Goal: Information Seeking & Learning: Learn about a topic

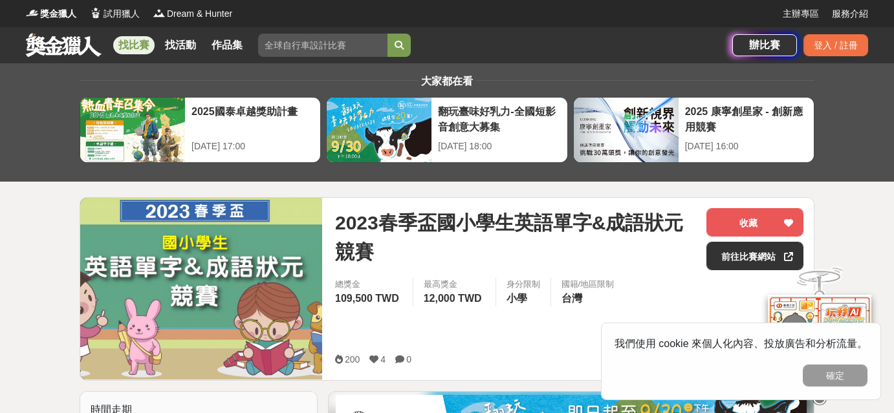
click at [843, 378] on button "確定" at bounding box center [835, 376] width 65 height 22
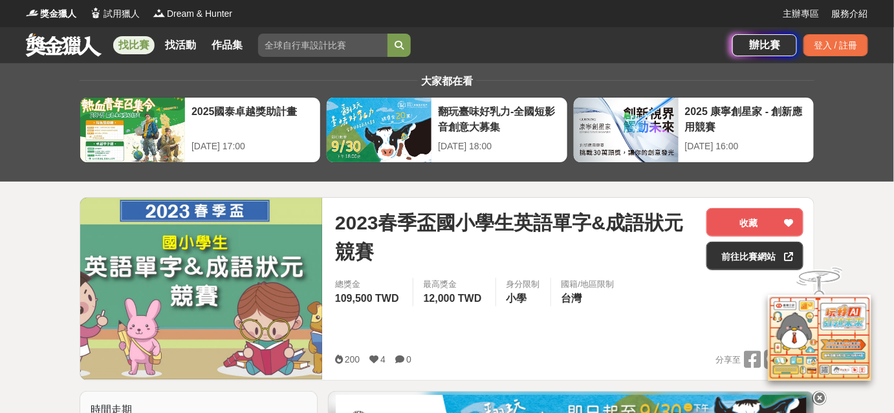
click at [150, 41] on link "找比賽" at bounding box center [133, 45] width 41 height 18
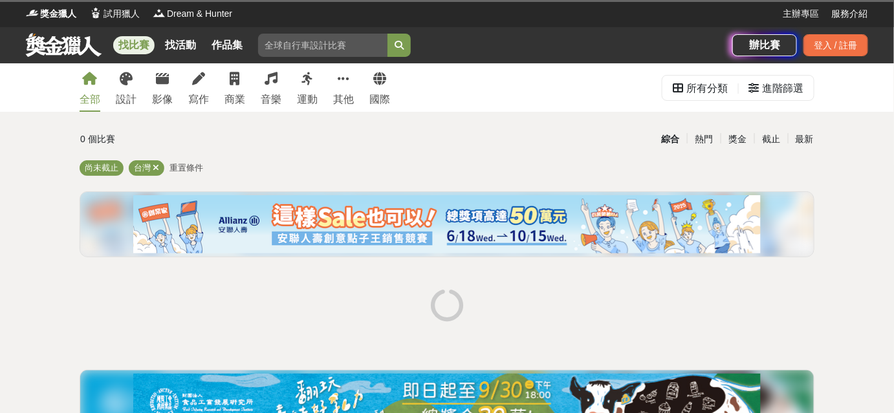
click at [133, 42] on link "找比賽" at bounding box center [133, 45] width 41 height 18
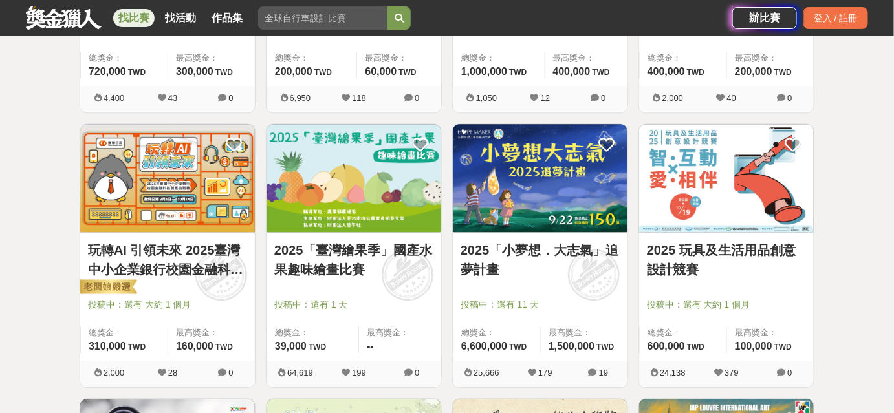
scroll to position [1058, 0]
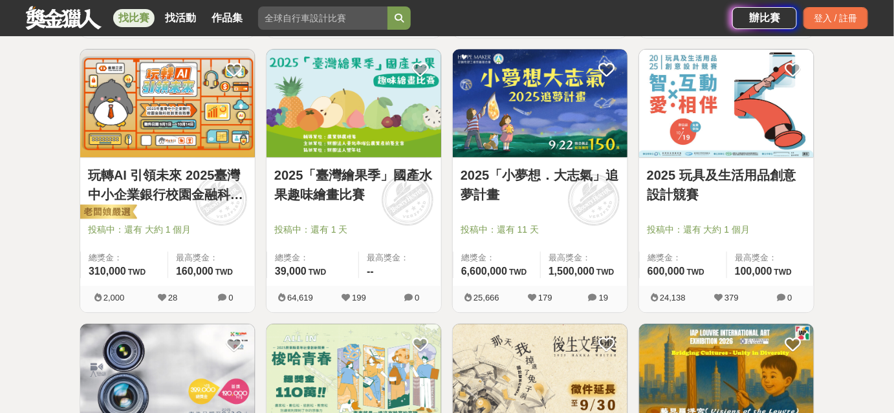
click at [343, 185] on link "2025「臺灣繪果季」國產水果趣味繪畫比賽" at bounding box center [353, 185] width 159 height 39
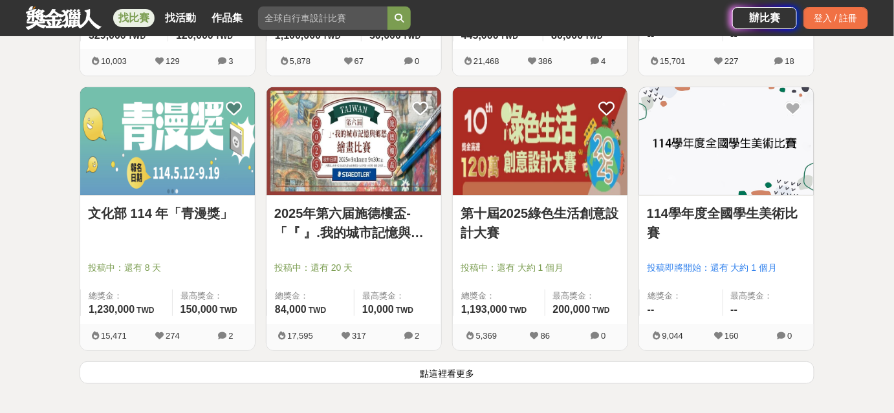
scroll to position [1587, 0]
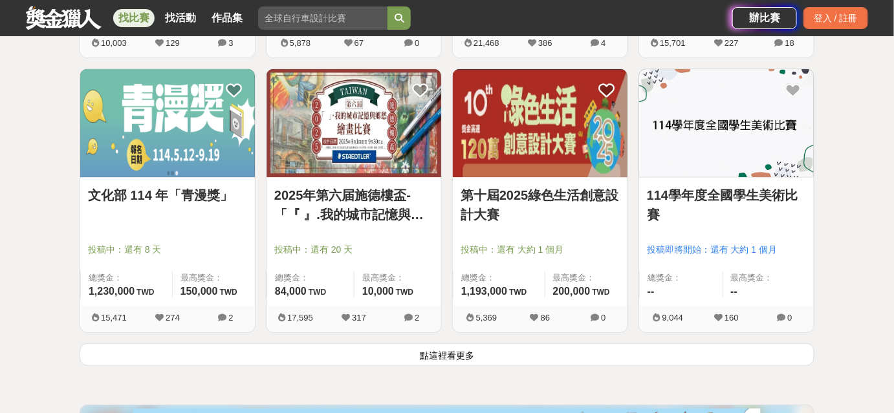
click at [680, 195] on link "114學年度全國學生美術比賽" at bounding box center [726, 205] width 159 height 39
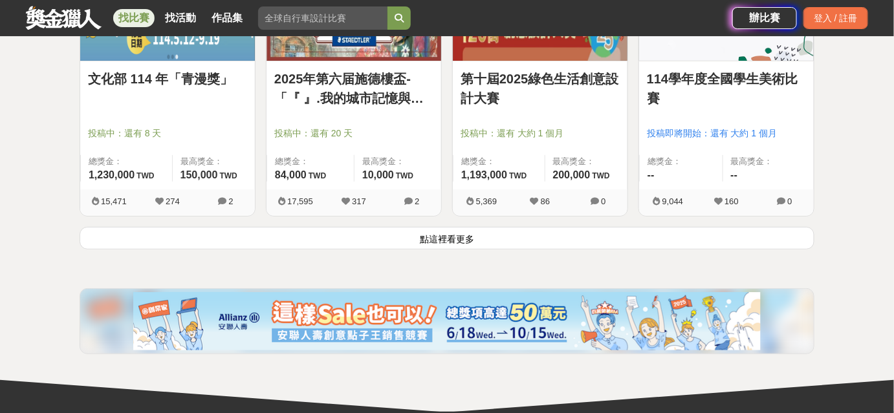
scroll to position [1705, 0]
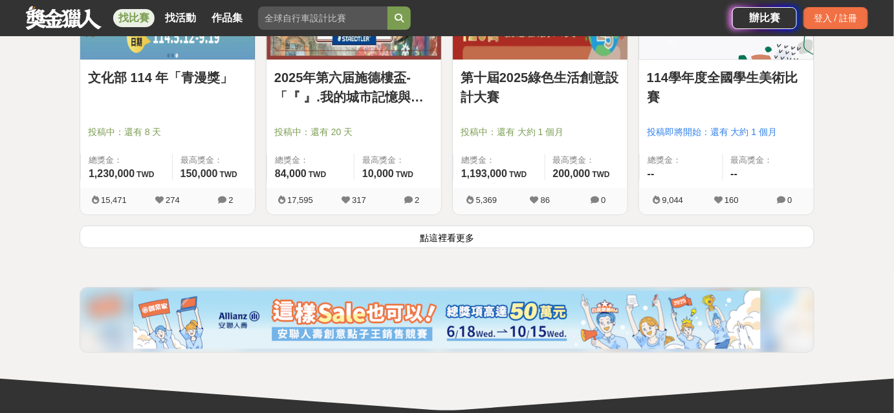
click at [453, 237] on button "點這裡看更多" at bounding box center [447, 237] width 735 height 23
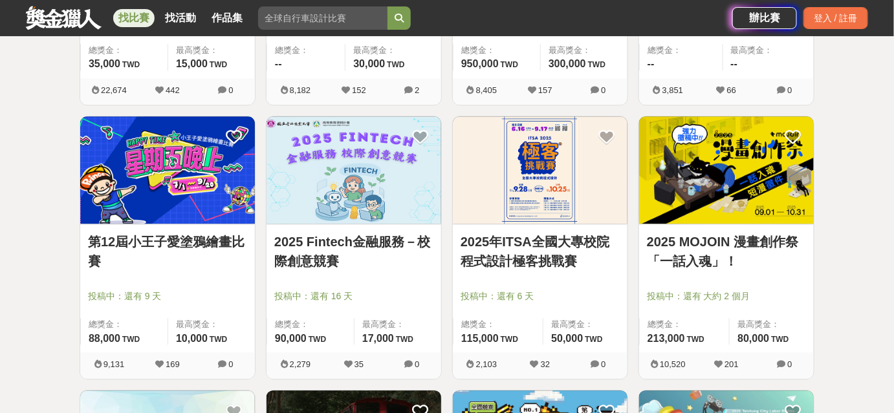
scroll to position [2705, 0]
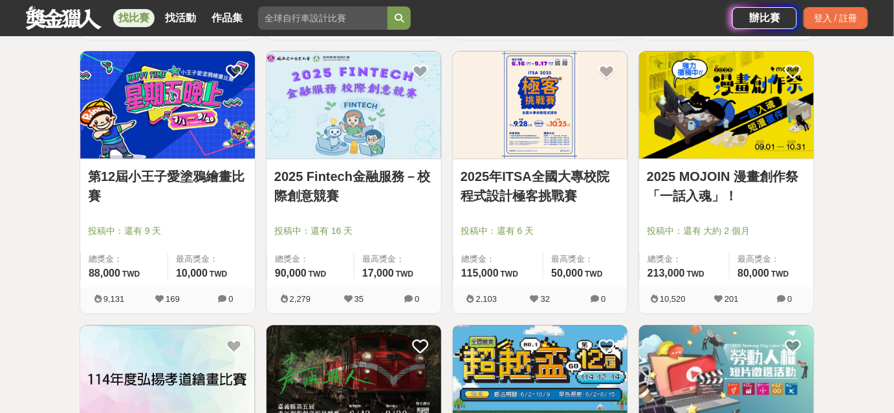
click at [109, 180] on link "第12屆小王子愛塗鴉繪畫比賽" at bounding box center [167, 186] width 159 height 39
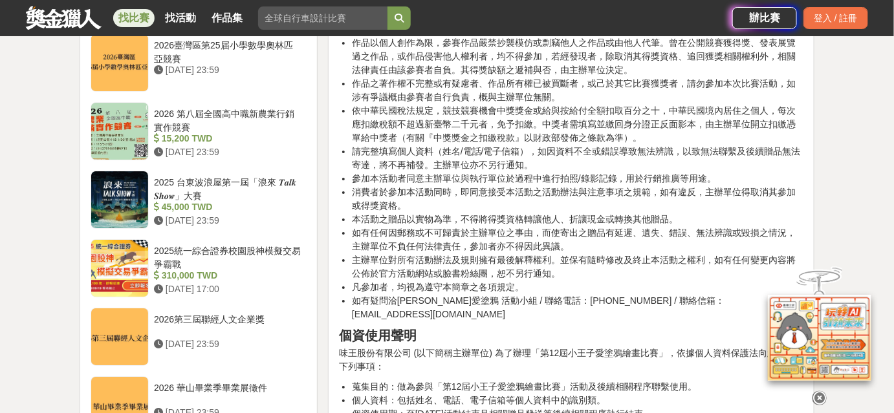
scroll to position [1764, 0]
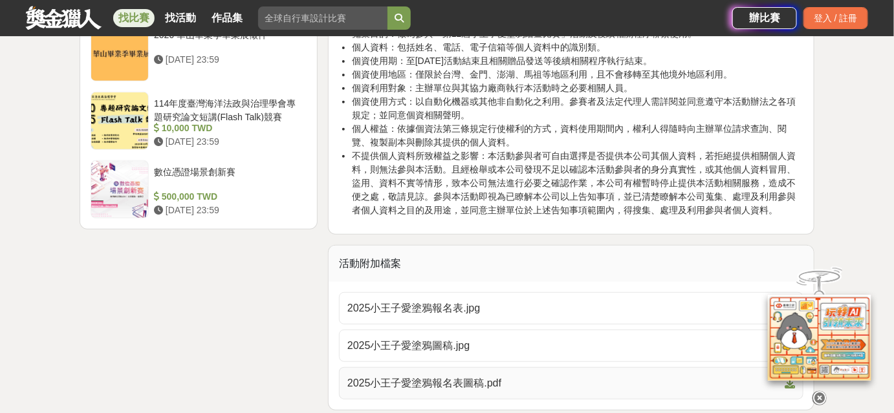
click at [457, 376] on span "2025小王子愛塗鴉報名表圖稿.pdf" at bounding box center [563, 384] width 432 height 16
click at [432, 338] on span "2025小王子愛塗鴉圖稿.jpg" at bounding box center [563, 346] width 432 height 16
click at [428, 301] on span "2025小王子愛塗鴉報名表.jpg" at bounding box center [563, 309] width 432 height 16
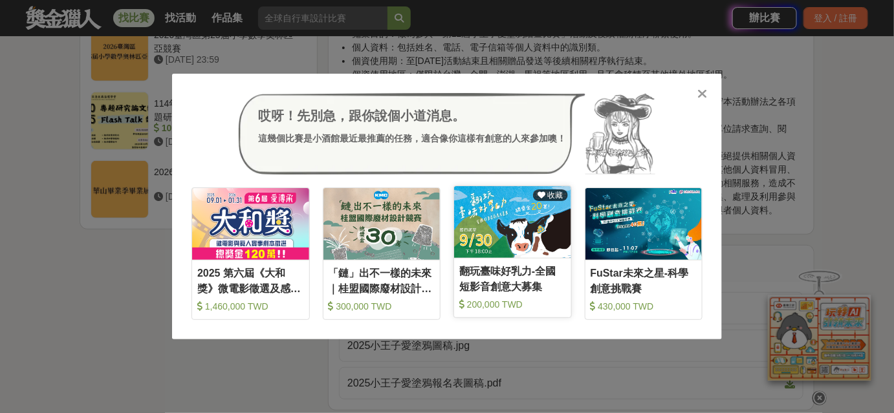
click at [493, 234] on img at bounding box center [512, 222] width 117 height 72
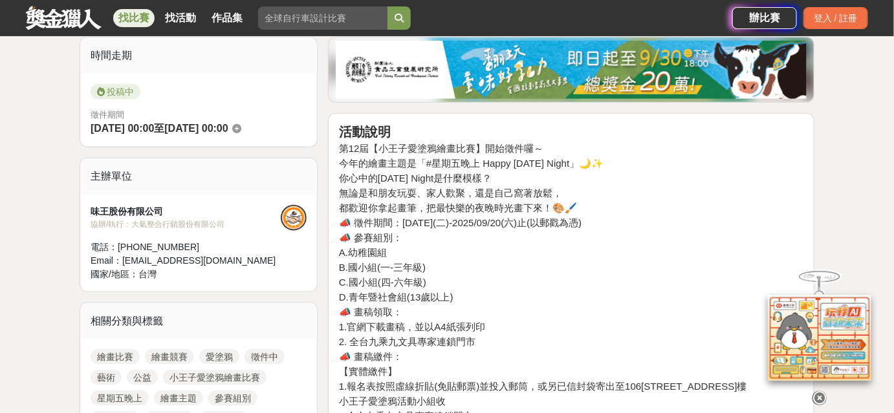
scroll to position [705, 0]
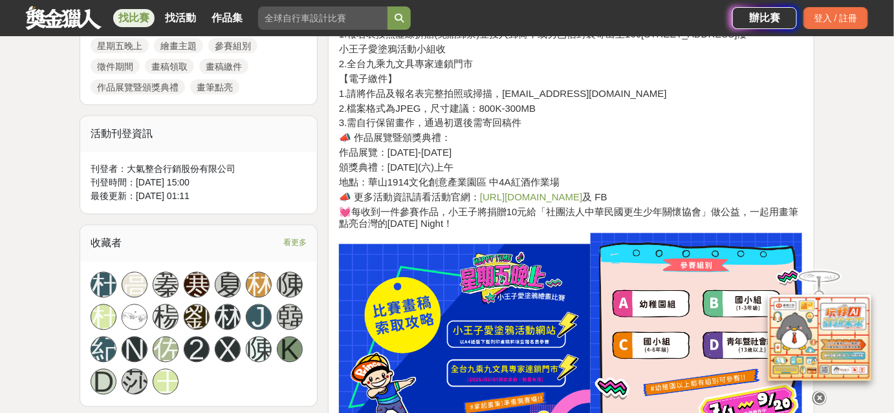
click at [544, 193] on link "https://lihi.cc/mWL13" at bounding box center [531, 197] width 102 height 11
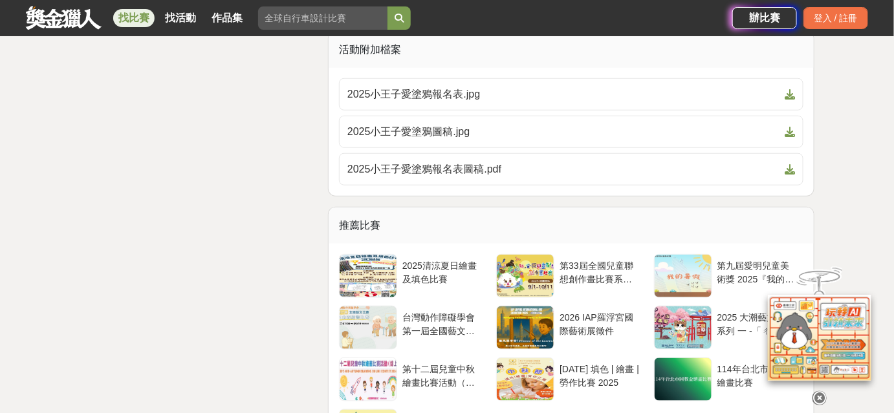
scroll to position [1999, 0]
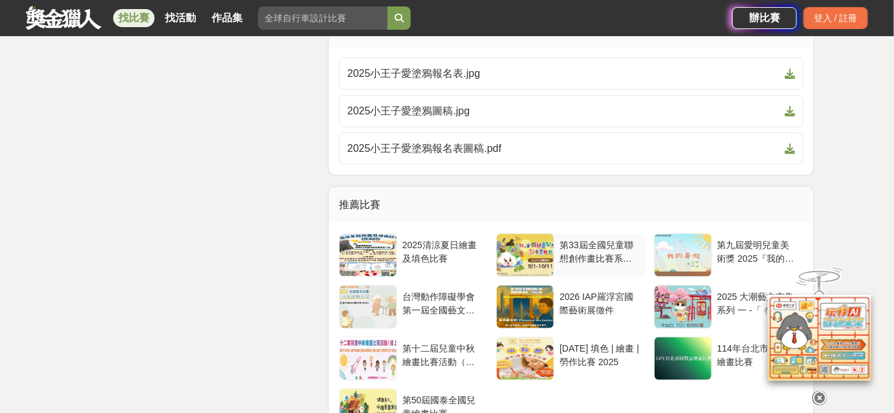
click at [578, 239] on div "第33屆全國兒童聯想創作畫比賽系列活動" at bounding box center [600, 251] width 81 height 25
click at [422, 239] on div "2025清涼夏日繪畫及填色比賽" at bounding box center [442, 251] width 81 height 25
click at [721, 239] on div "第九屆愛明兒童美術獎 2025『我的暑假』兒童繪畫比賽" at bounding box center [757, 251] width 81 height 25
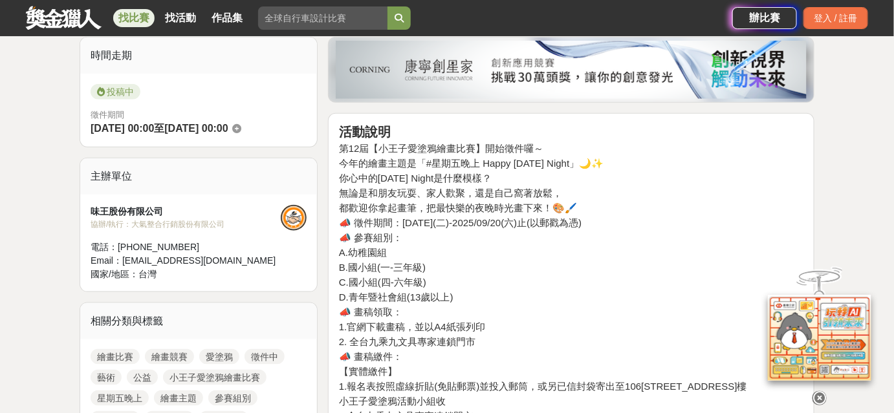
scroll to position [0, 0]
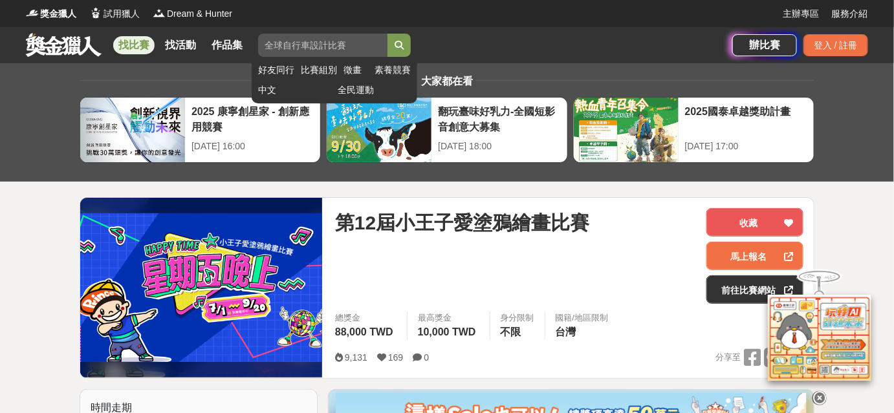
click at [284, 52] on input "search" at bounding box center [322, 45] width 129 height 23
click at [387, 34] on button "submit" at bounding box center [398, 45] width 23 height 23
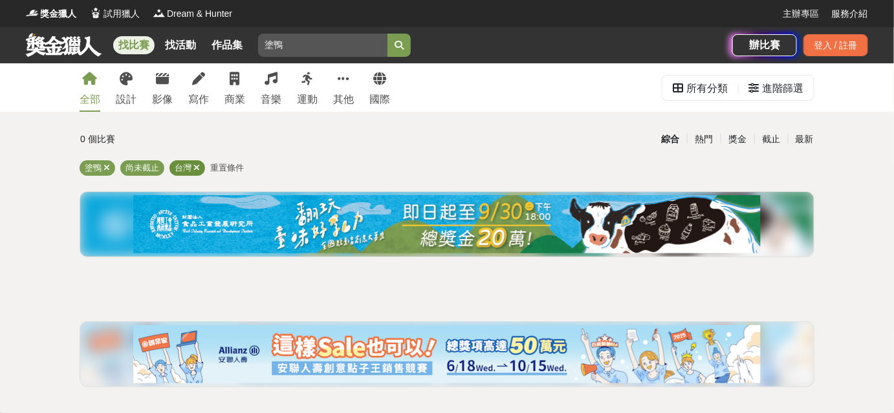
click at [180, 164] on span "台灣" at bounding box center [183, 168] width 17 height 10
click at [107, 169] on icon at bounding box center [106, 168] width 6 height 8
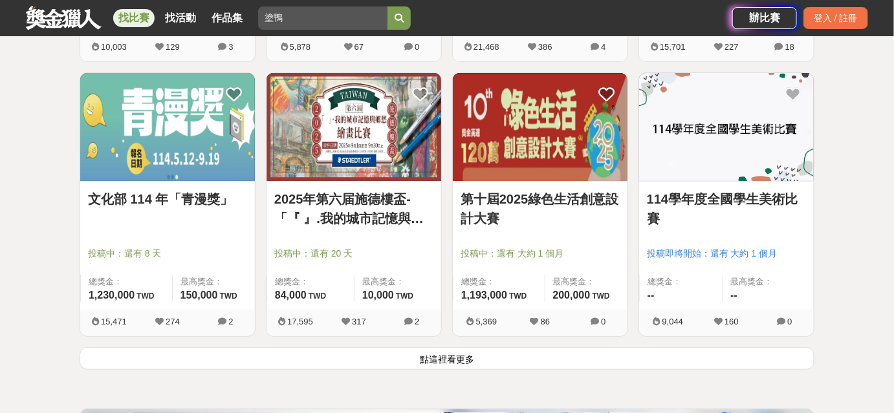
scroll to position [1705, 0]
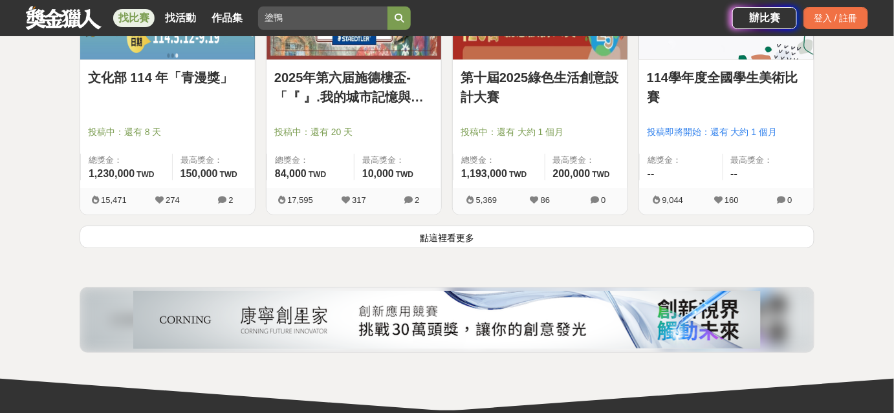
click at [411, 231] on button "點這裡看更多" at bounding box center [447, 237] width 735 height 23
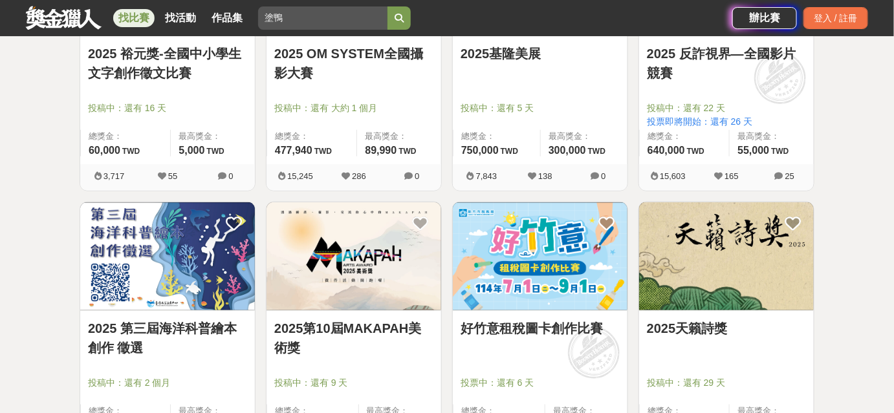
scroll to position [2117, 0]
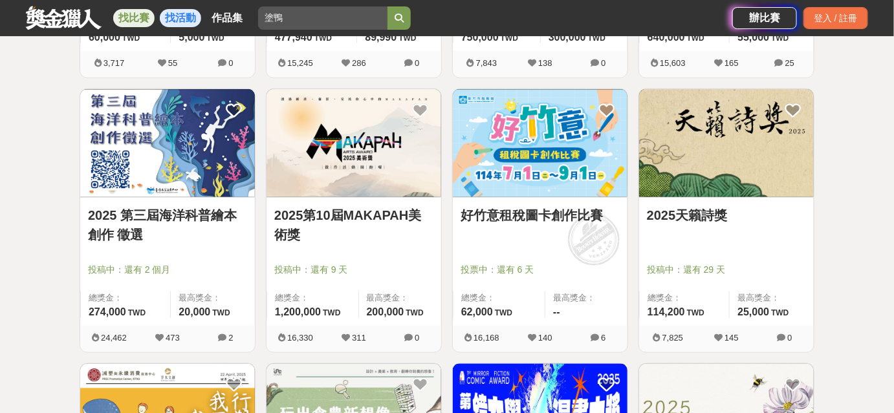
drag, startPoint x: 292, startPoint y: 21, endPoint x: 197, endPoint y: 20, distance: 95.1
click at [197, 20] on div "找比賽 找活動 作品集 塗鴨 好友同行 比賽組別 徵畫 素養競賽 中文 全民運動" at bounding box center [379, 18] width 706 height 36
type input "高雄"
click at [387, 6] on button "submit" at bounding box center [398, 17] width 23 height 23
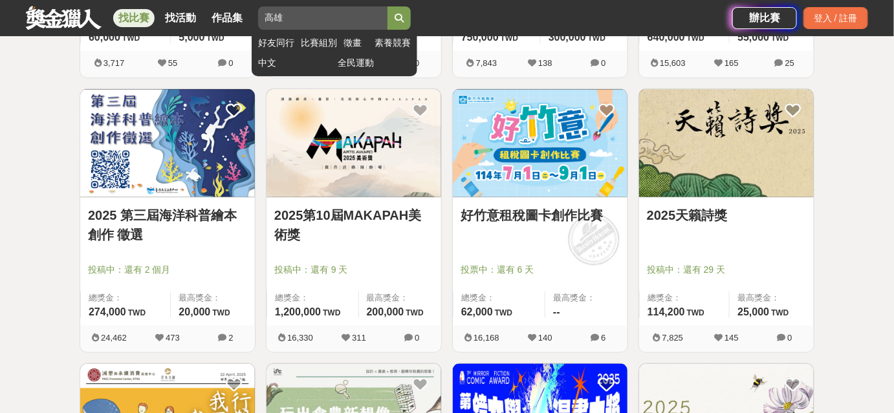
click at [404, 21] on icon "submit" at bounding box center [399, 18] width 9 height 9
click at [306, 16] on input "高雄" at bounding box center [322, 17] width 129 height 23
click at [408, 9] on button "submit" at bounding box center [398, 17] width 23 height 23
click at [404, 15] on icon "submit" at bounding box center [399, 18] width 9 height 9
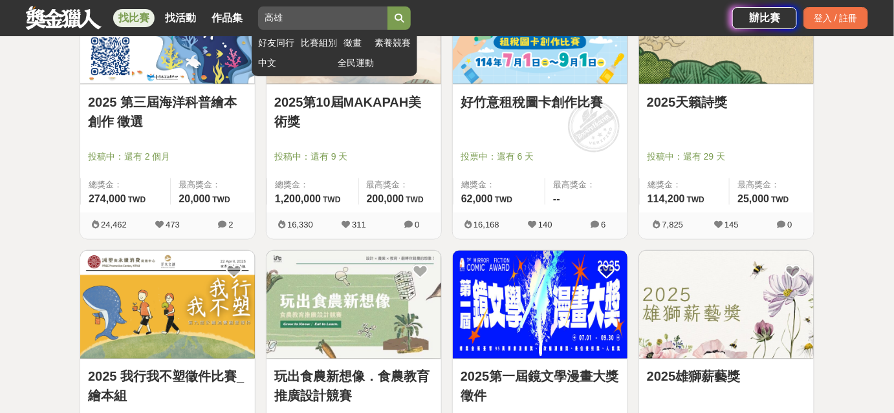
scroll to position [2411, 0]
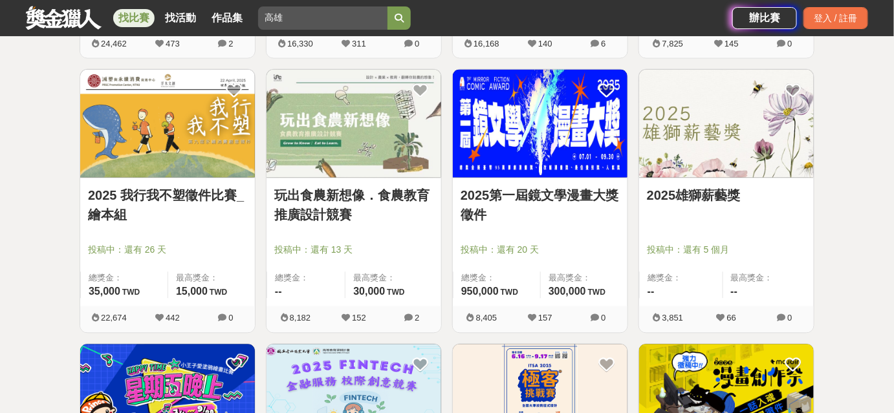
click at [182, 131] on img at bounding box center [167, 124] width 175 height 108
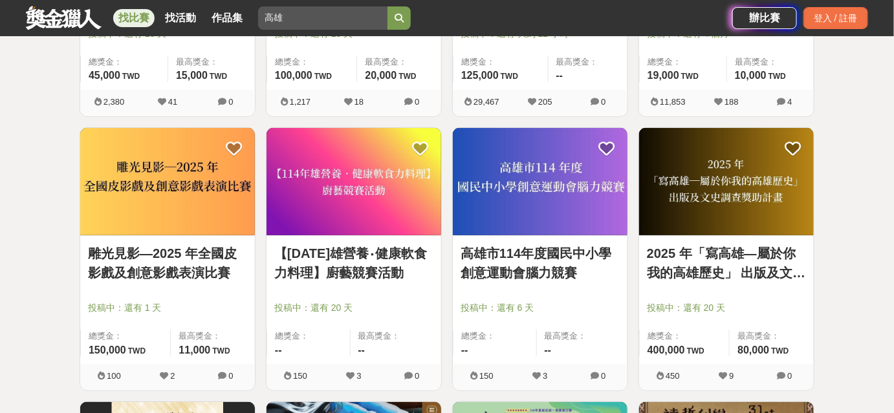
scroll to position [3528, 0]
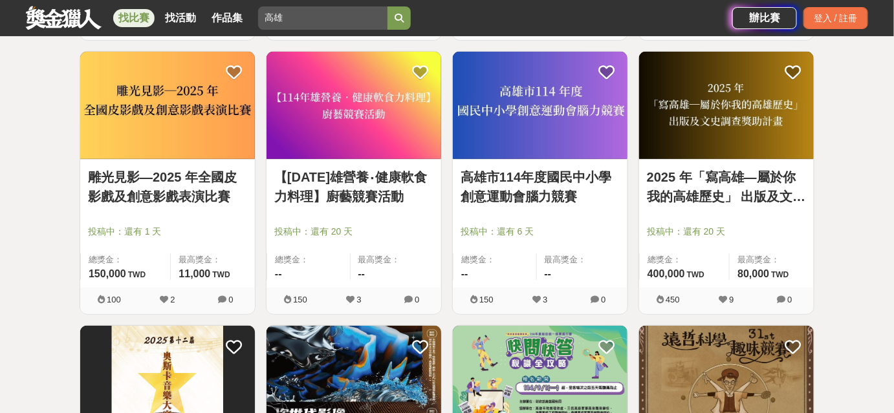
click at [501, 162] on div "高雄市114年度國民中小學創意運動會腦力競賽 投稿中：還有 6 天 總獎金： -- 最高獎金： --" at bounding box center [540, 224] width 175 height 128
click at [510, 181] on link "高雄市114年度國民中小學創意運動會腦力競賽" at bounding box center [540, 187] width 159 height 39
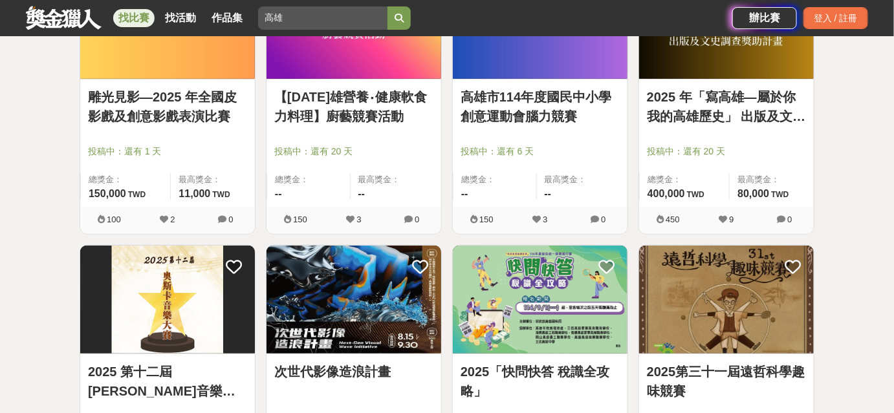
scroll to position [3763, 0]
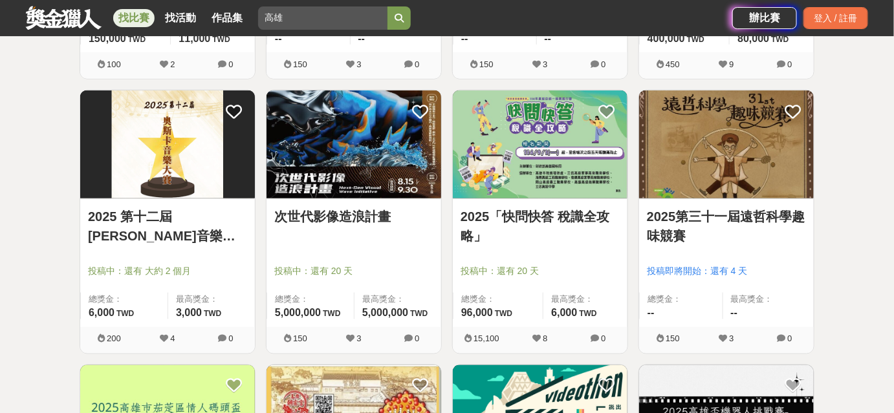
click at [716, 213] on link "2025第三十一屆遠哲科學趣味競賽" at bounding box center [726, 226] width 159 height 39
click at [574, 207] on link "2025「快問快答 稅識全攻略」" at bounding box center [540, 226] width 159 height 39
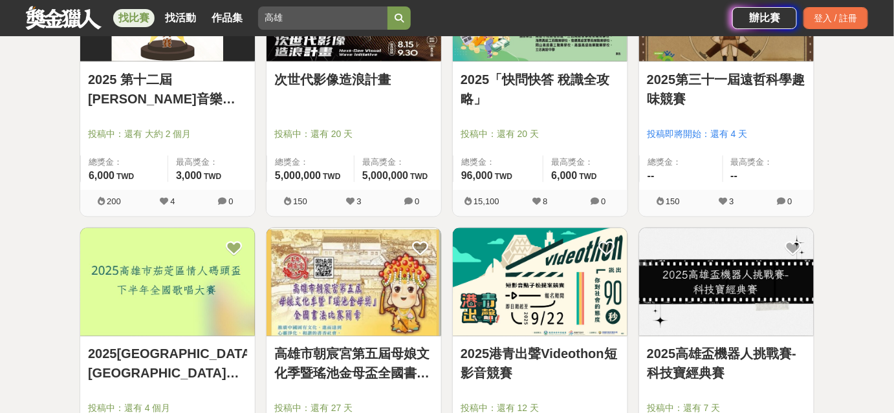
scroll to position [4116, 0]
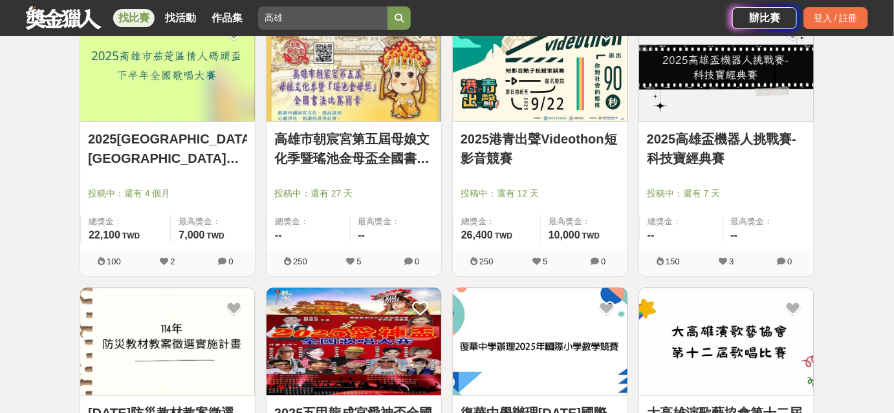
click at [345, 155] on link "高雄市朝宸宮第五屆母娘文化季暨瑤池金母盃全國書法比賽" at bounding box center [353, 148] width 159 height 39
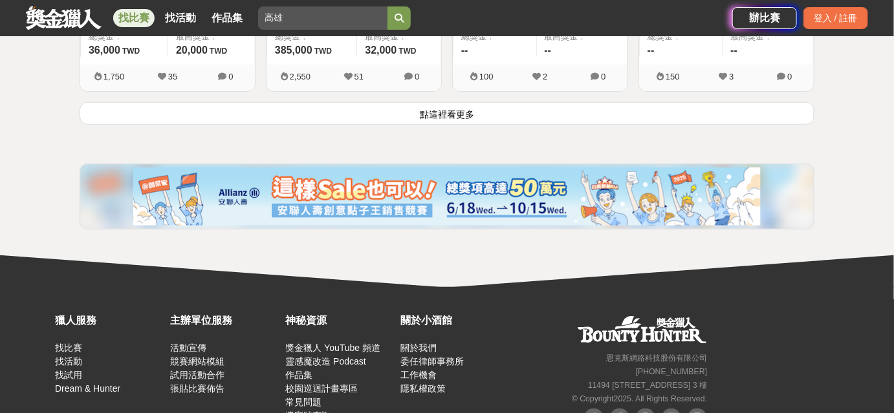
scroll to position [5056, 0]
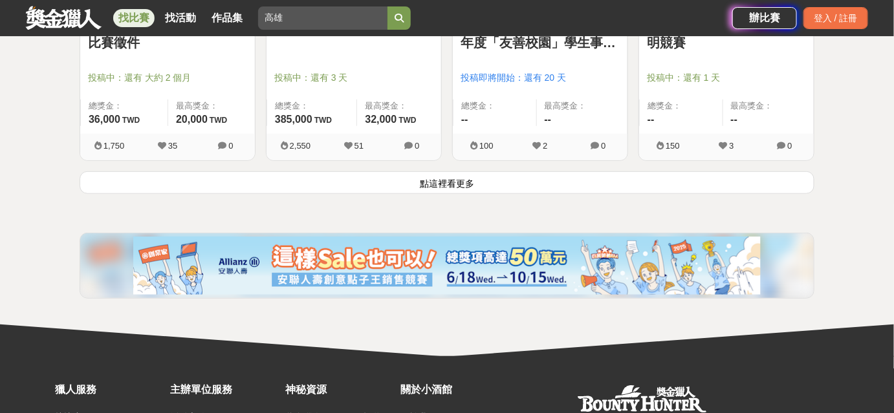
click at [348, 173] on button "點這裡看更多" at bounding box center [447, 182] width 735 height 23
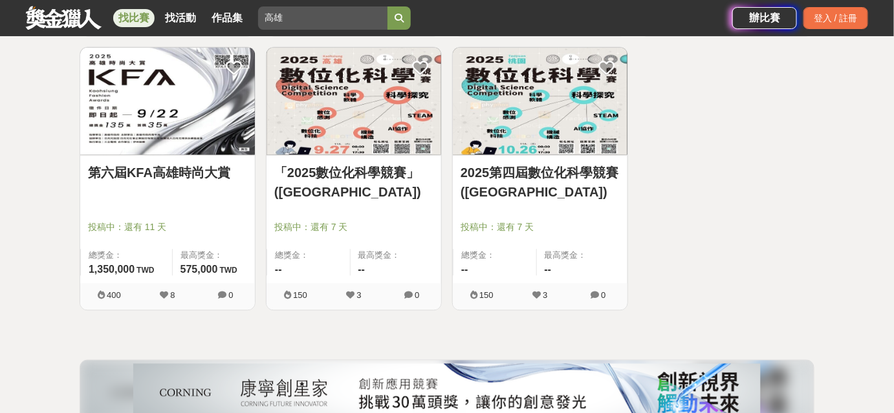
scroll to position [5974, 0]
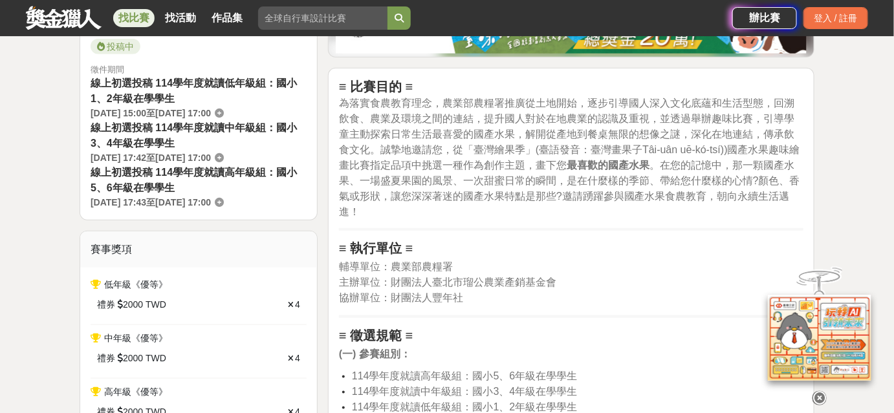
scroll to position [353, 0]
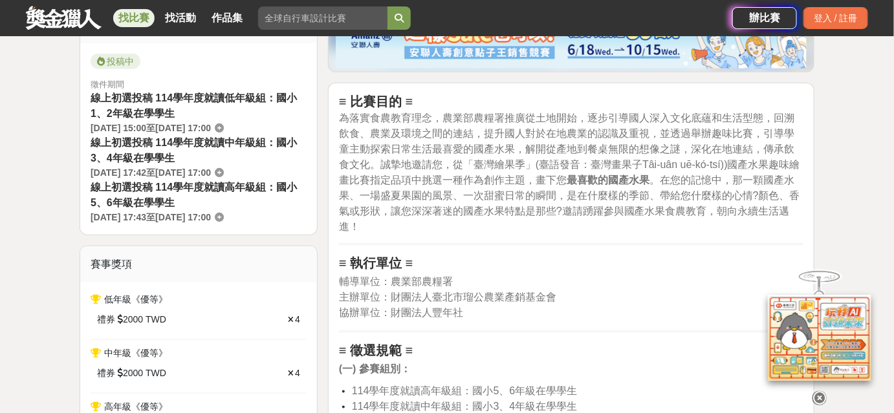
click at [790, 326] on img at bounding box center [819, 336] width 103 height 86
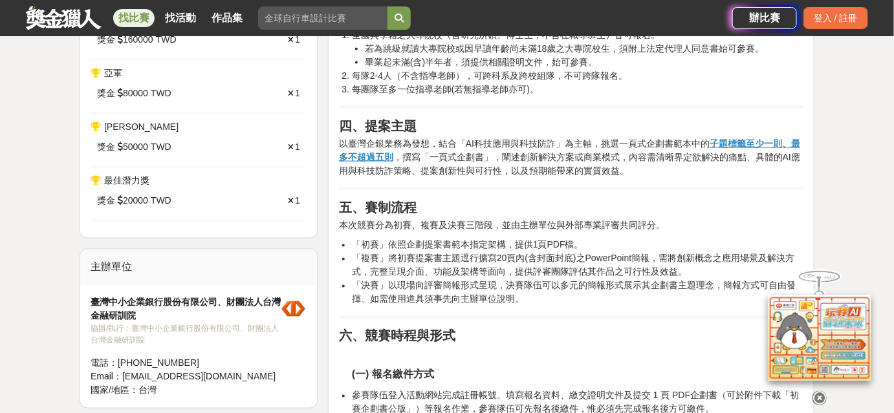
scroll to position [588, 0]
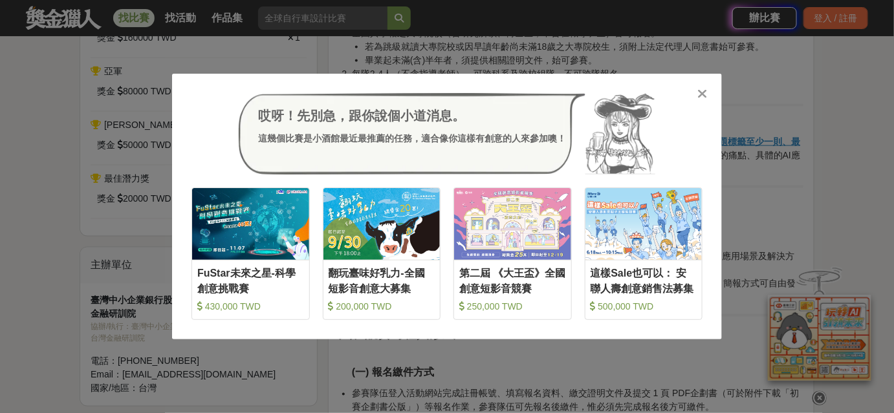
click at [705, 94] on icon at bounding box center [703, 93] width 10 height 13
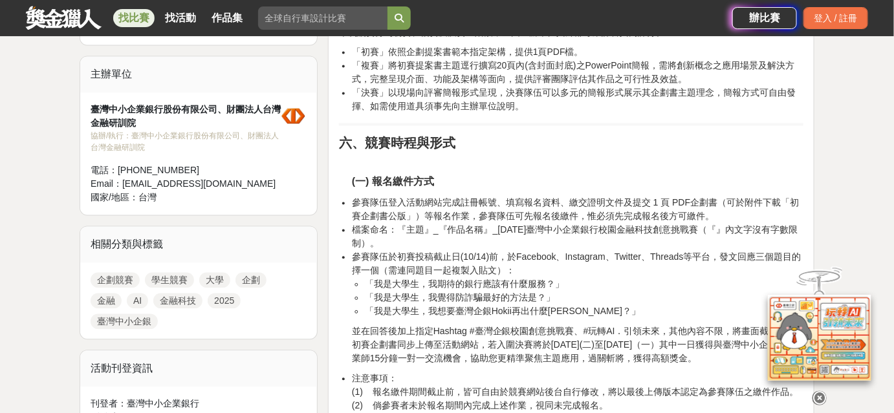
scroll to position [823, 0]
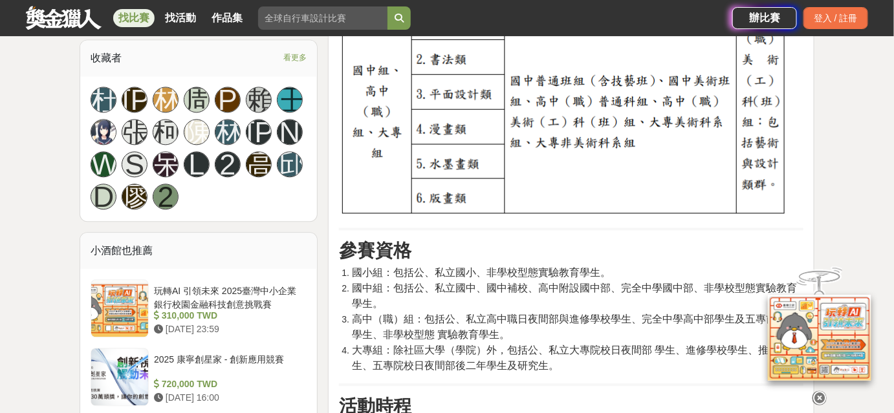
scroll to position [882, 0]
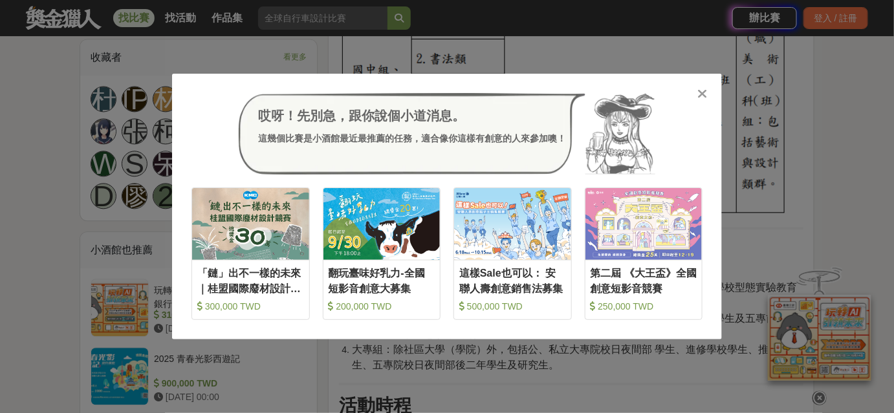
click at [706, 96] on icon at bounding box center [703, 93] width 10 height 13
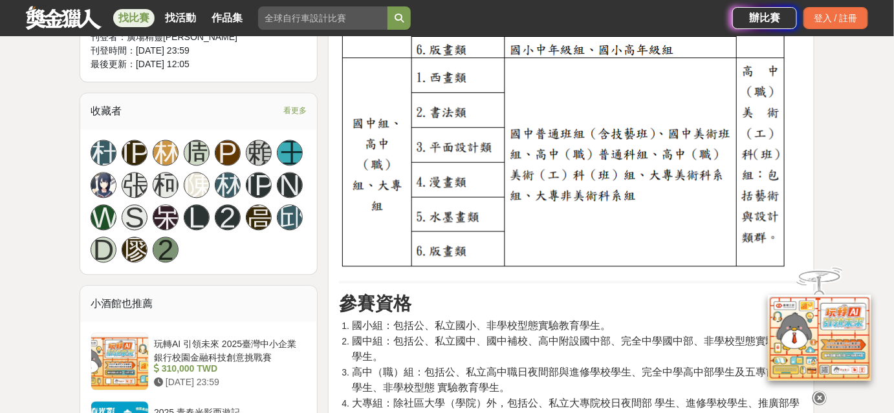
scroll to position [1058, 0]
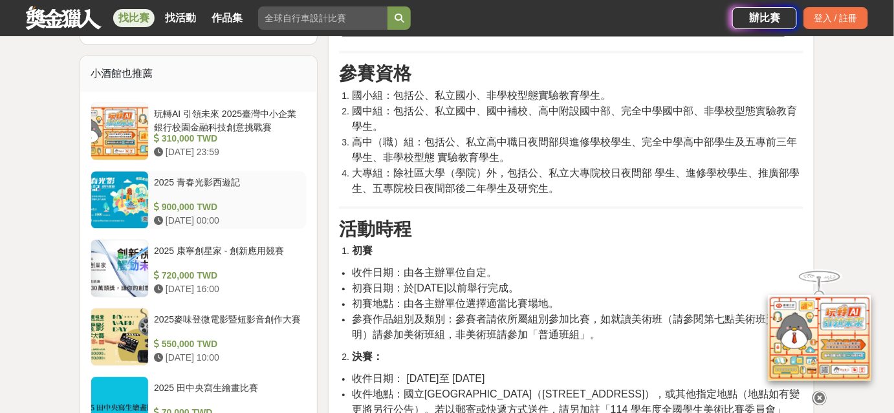
click at [153, 184] on div "2025 青春光影西遊記 900,000 TWD 2025-10-01 00:00" at bounding box center [228, 200] width 158 height 58
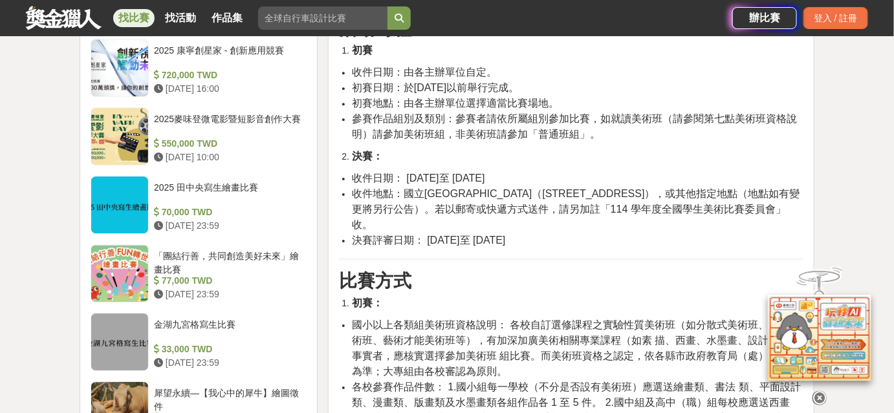
scroll to position [1411, 0]
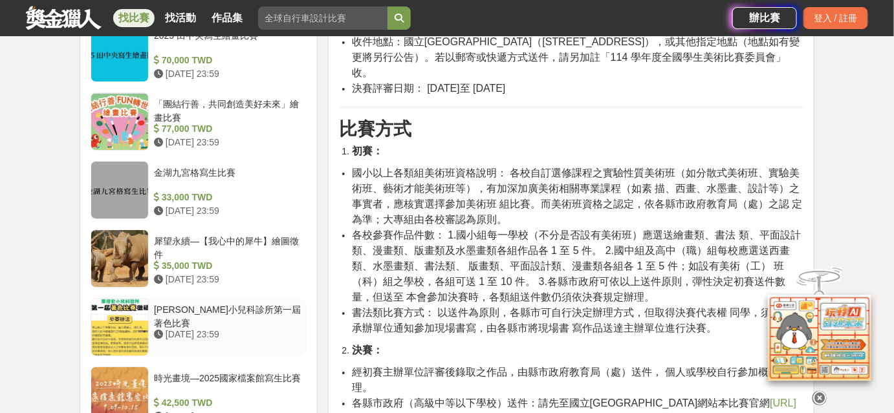
click at [248, 313] on div "葉倍宏小兒科診所第一屆著色比賽" at bounding box center [227, 315] width 147 height 25
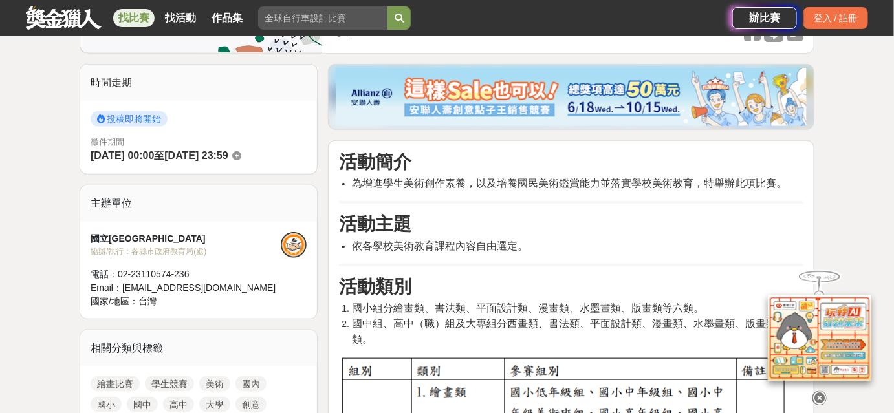
scroll to position [294, 0]
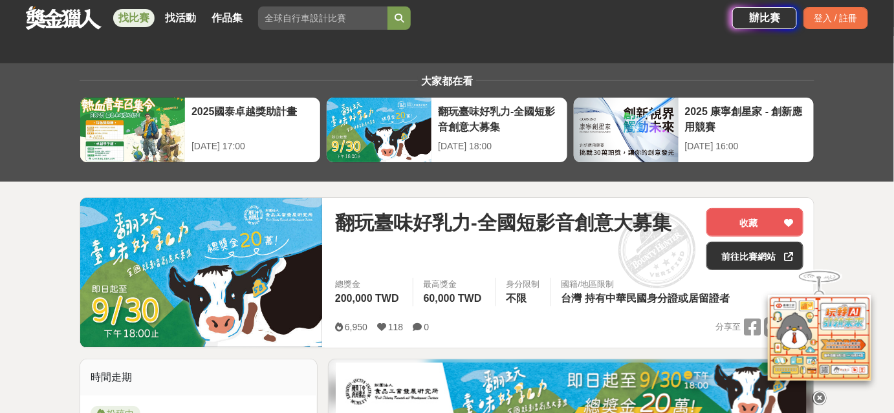
scroll to position [353, 0]
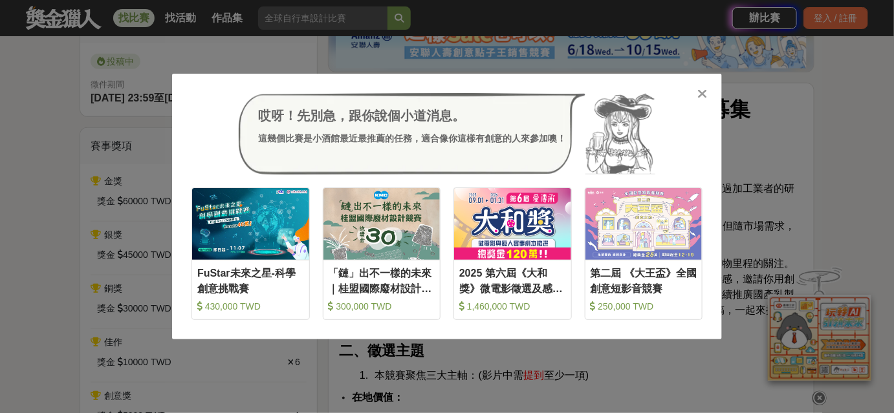
click at [704, 93] on icon at bounding box center [703, 93] width 10 height 13
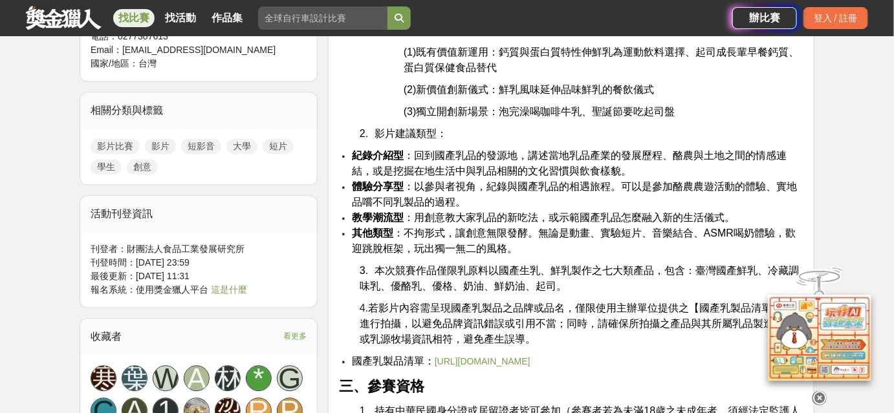
scroll to position [1117, 0]
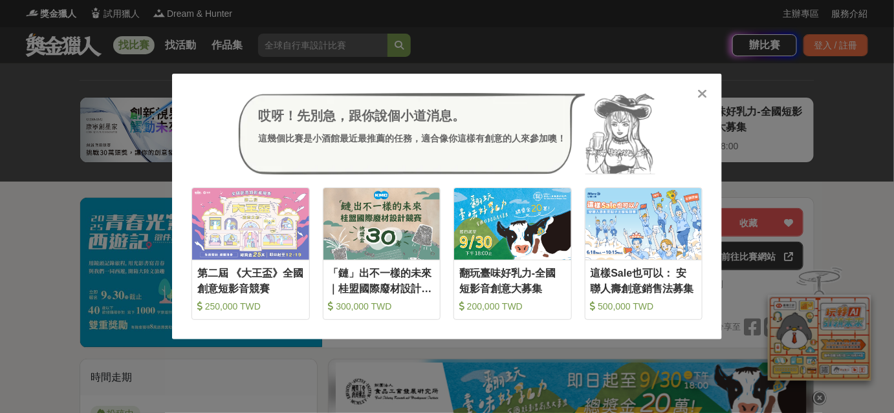
click at [709, 91] on div at bounding box center [702, 93] width 13 height 13
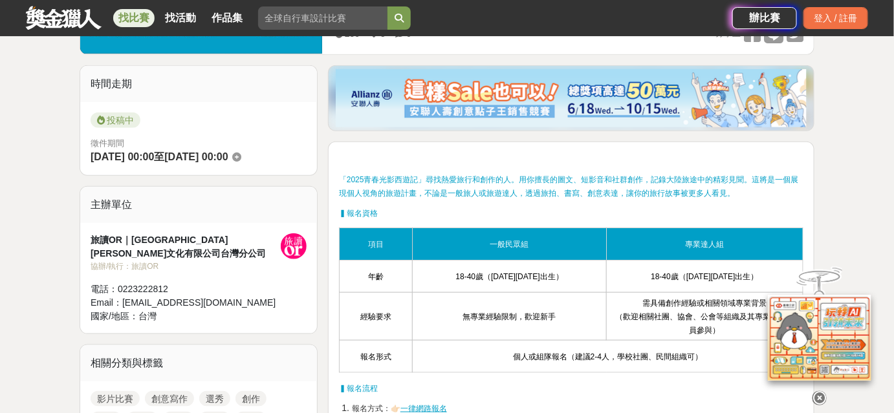
scroll to position [588, 0]
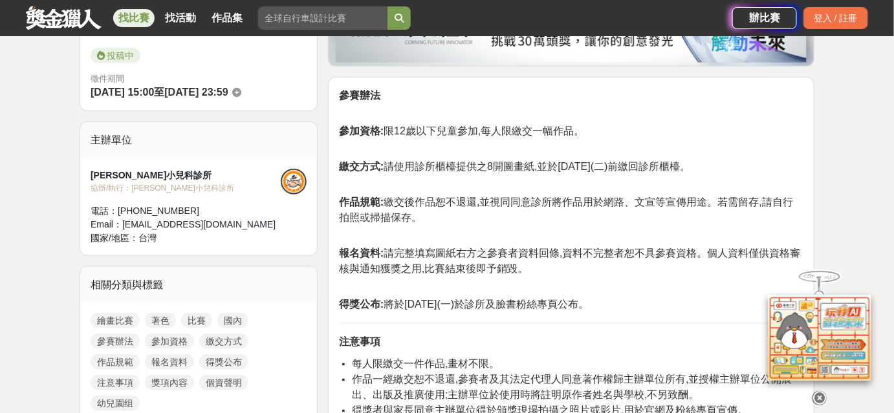
scroll to position [353, 0]
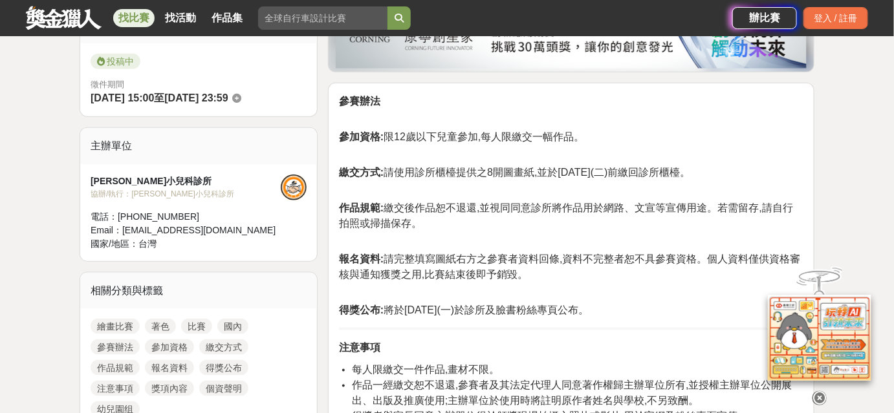
click at [142, 195] on div "協辦/執行： [PERSON_NAME]小兒科診所" at bounding box center [186, 194] width 190 height 12
click at [133, 170] on div "[PERSON_NAME]小兒科診所 協辦/執行： [PERSON_NAME]小兒科診所 電話： [PHONE_NUMBER] Email： [EMAIL_A…" at bounding box center [198, 212] width 237 height 97
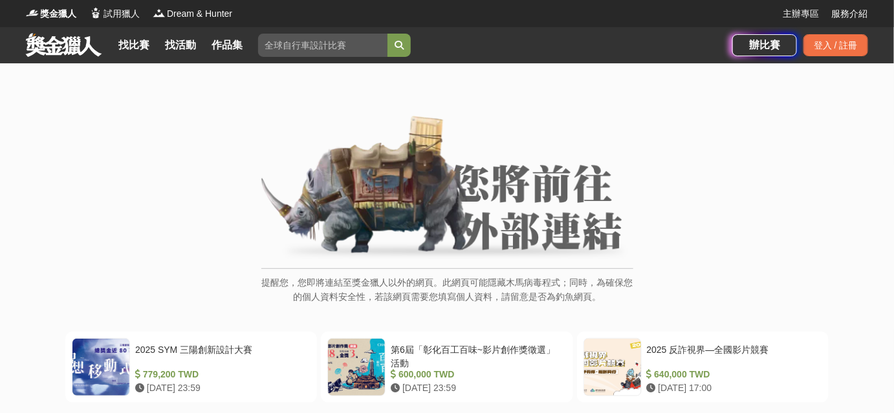
click at [516, 245] on img at bounding box center [447, 189] width 372 height 146
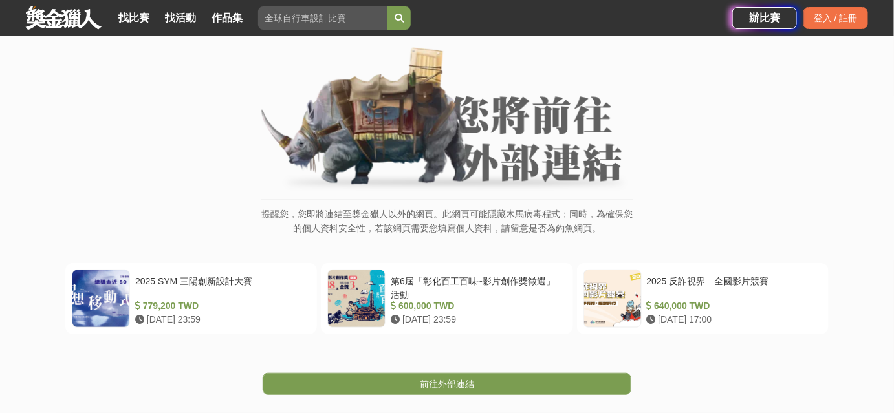
scroll to position [176, 0]
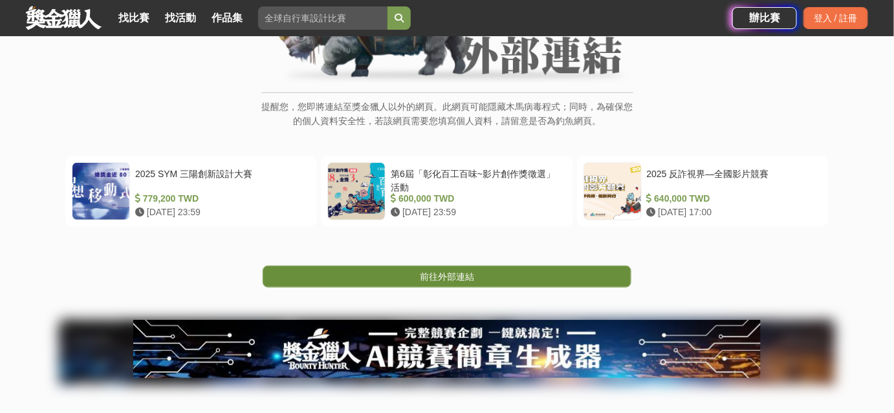
click at [520, 274] on link "前往外部連結" at bounding box center [447, 277] width 369 height 22
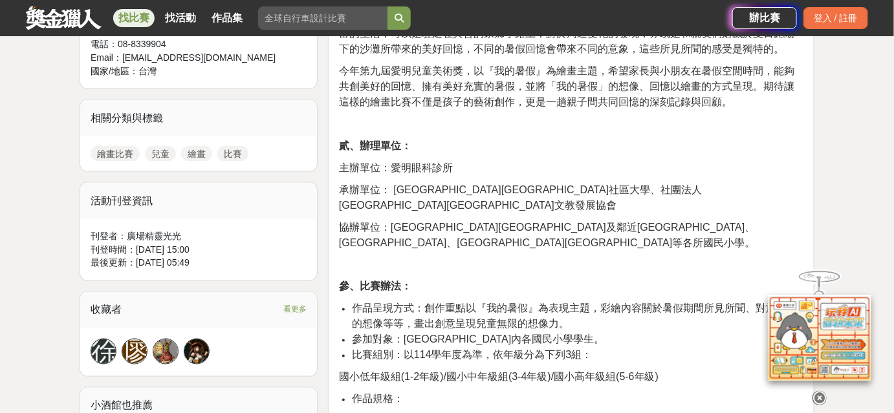
scroll to position [764, 0]
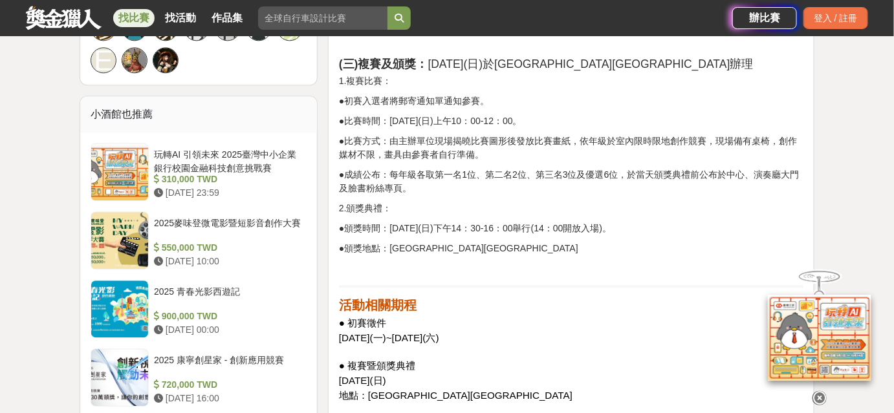
scroll to position [1294, 0]
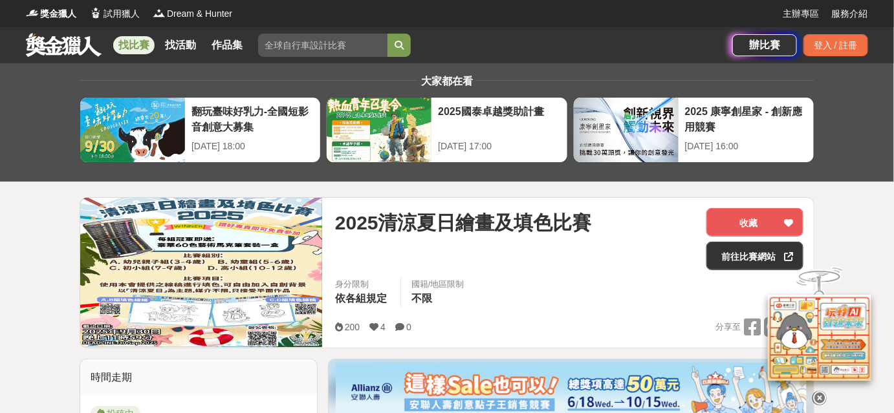
scroll to position [294, 0]
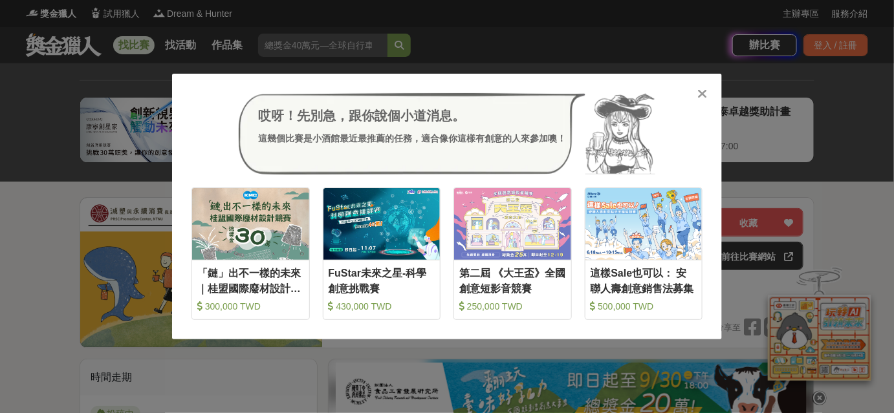
click at [706, 93] on icon at bounding box center [703, 93] width 10 height 13
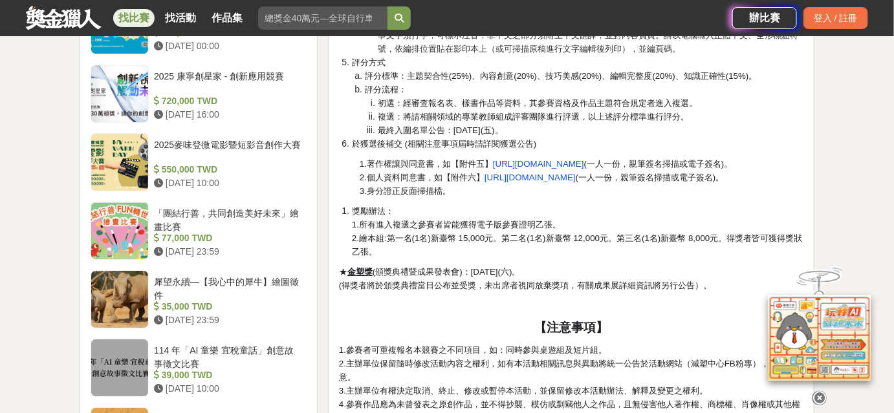
scroll to position [1470, 0]
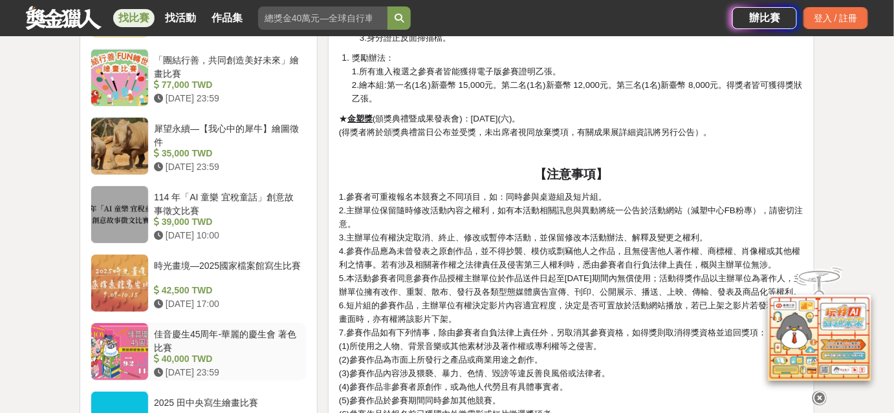
click at [223, 329] on div "佳音慶生45周年-華麗的慶生會 著色比賽" at bounding box center [227, 340] width 147 height 25
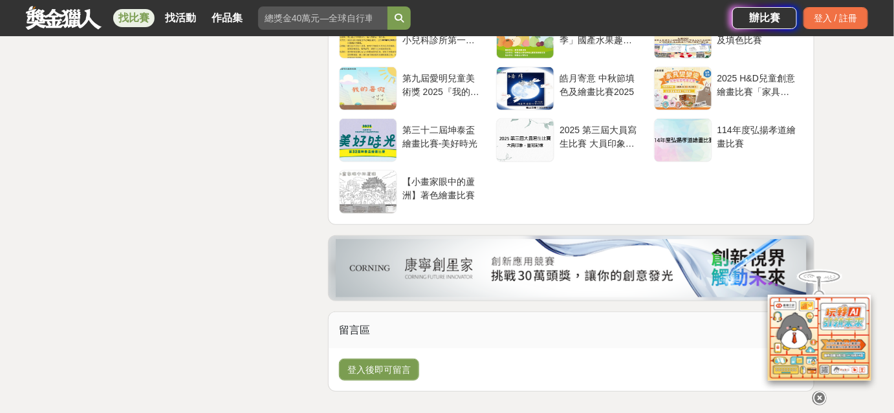
scroll to position [1877, 0]
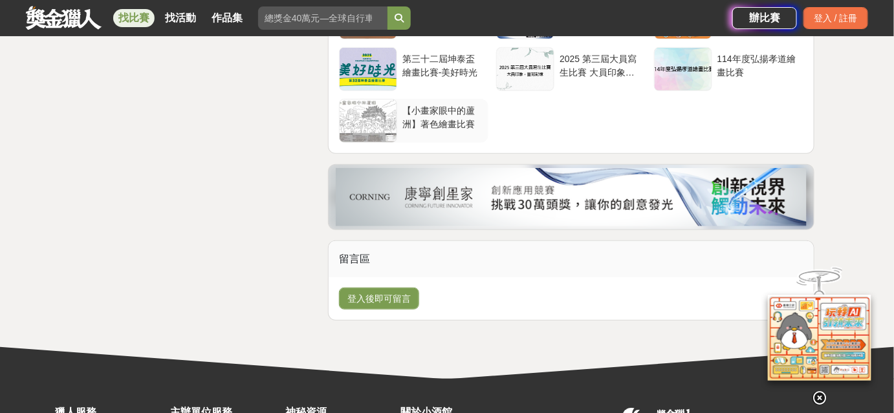
click at [409, 129] on div "【小畫家眼中的蘆洲】著色繪畫比賽" at bounding box center [442, 116] width 81 height 25
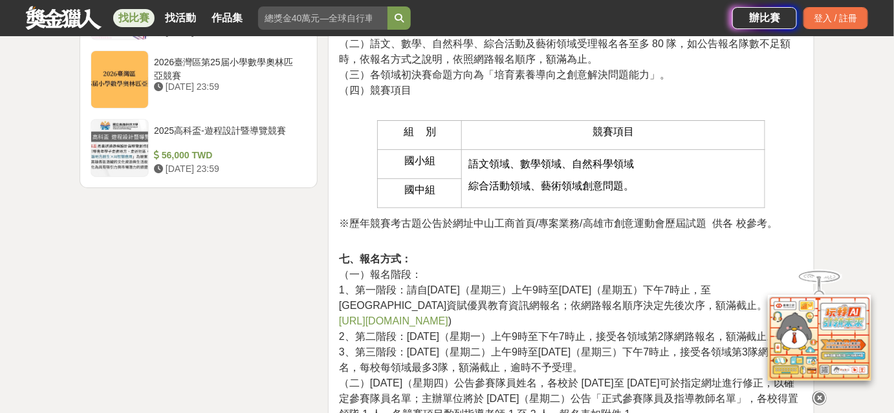
scroll to position [1705, 0]
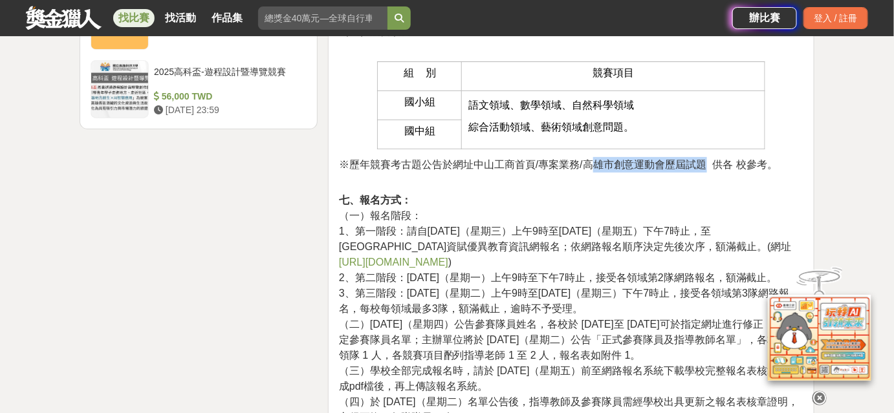
drag, startPoint x: 590, startPoint y: 208, endPoint x: 708, endPoint y: 208, distance: 117.7
click at [709, 170] on span "※歷年競賽考古題公告於網址中山工商首頁/專案業務/高雄市創意運動會歷屆試題 供各 校參考。" at bounding box center [558, 164] width 439 height 11
copy span "雄市創意運動會歷屆試題"
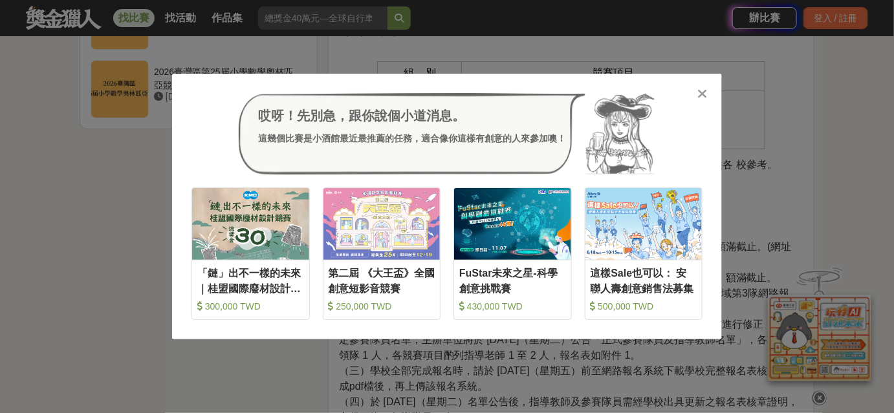
click at [703, 94] on icon at bounding box center [703, 93] width 10 height 13
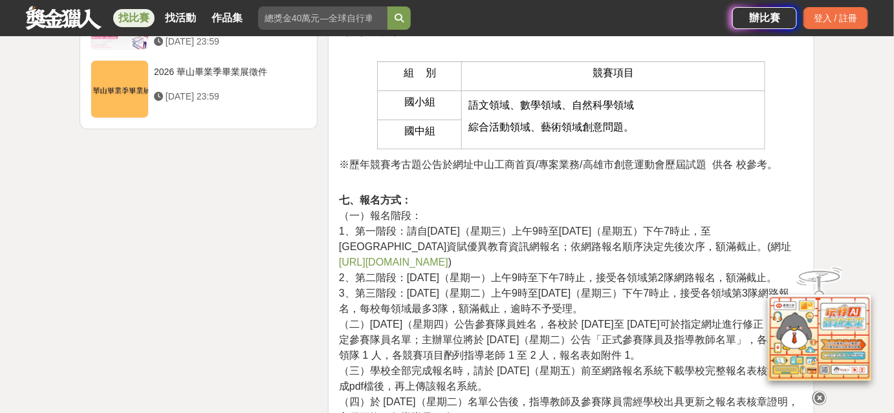
scroll to position [1764, 0]
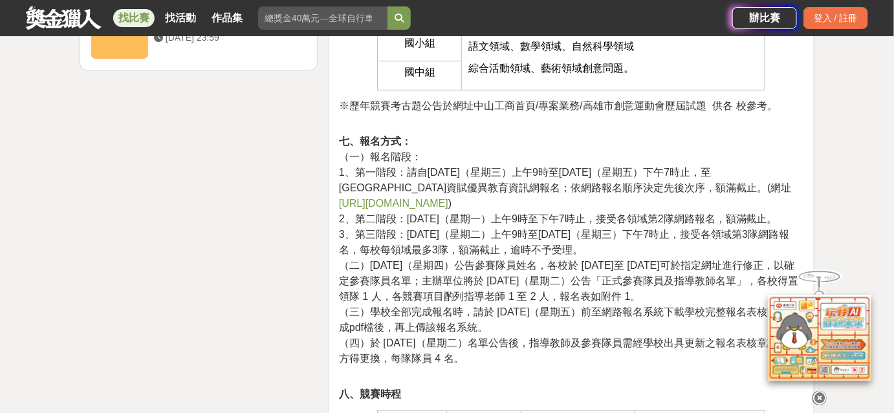
click at [448, 209] on link "[URL][DOMAIN_NAME]" at bounding box center [393, 203] width 109 height 11
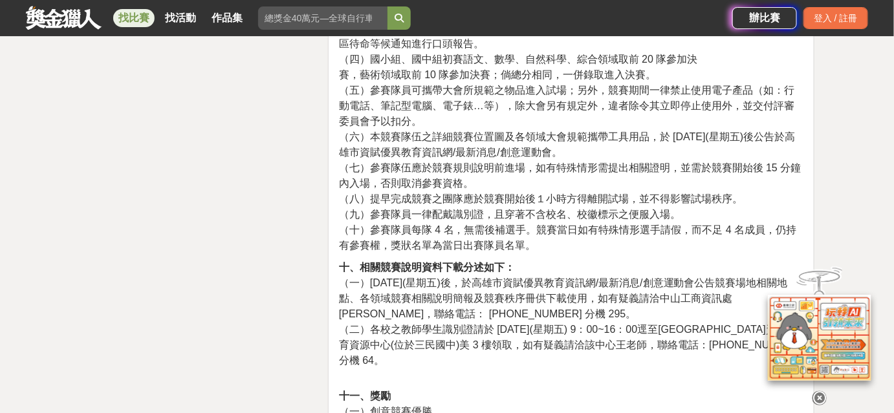
scroll to position [2705, 0]
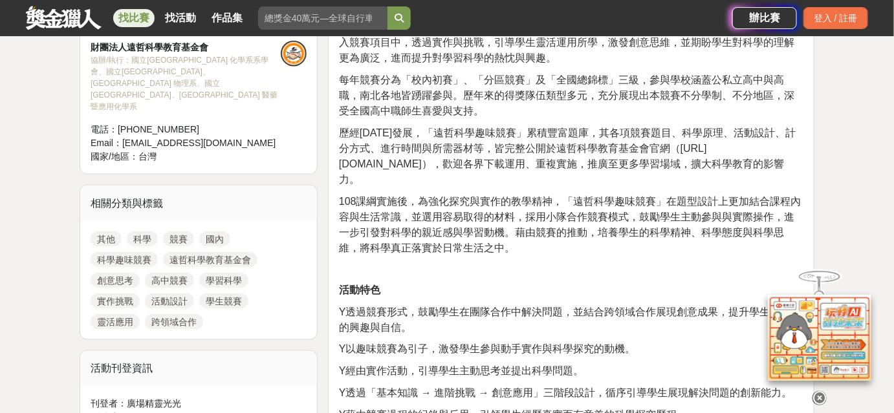
scroll to position [647, 0]
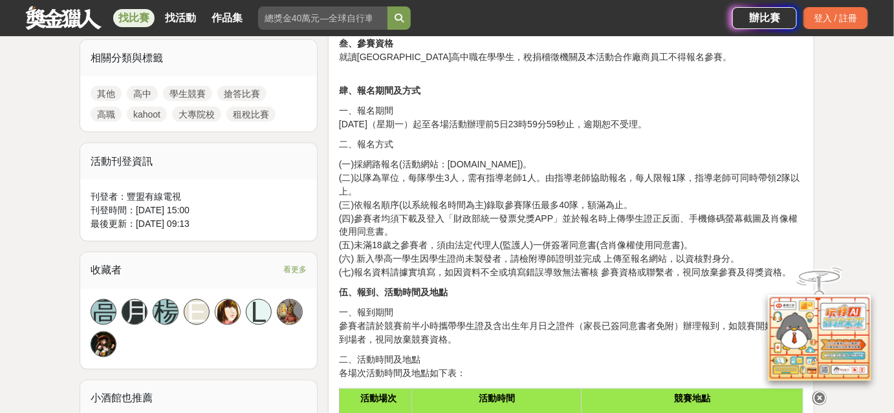
scroll to position [588, 0]
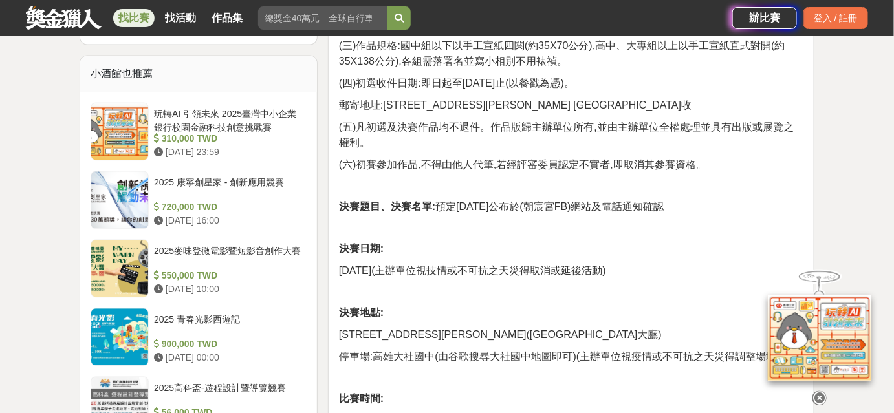
scroll to position [1058, 0]
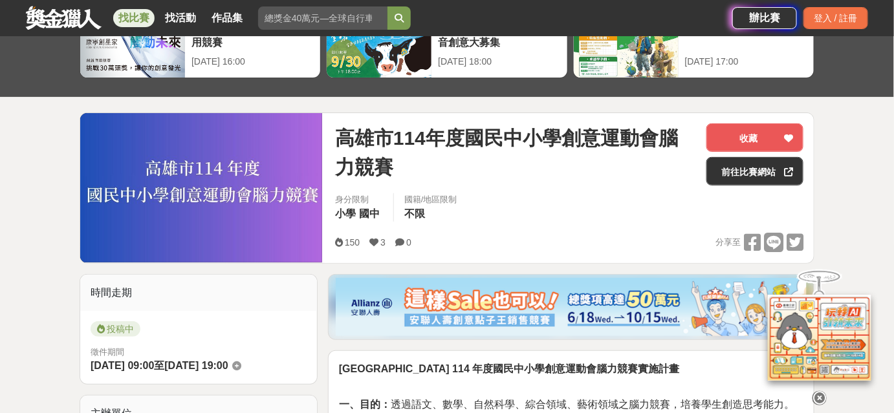
scroll to position [235, 0]
